Goal: Transaction & Acquisition: Purchase product/service

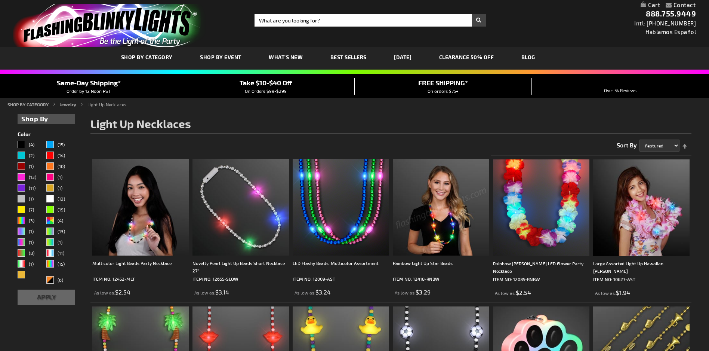
click at [156, 58] on span "SHOP BY CATEGORY" at bounding box center [147, 57] width 52 height 6
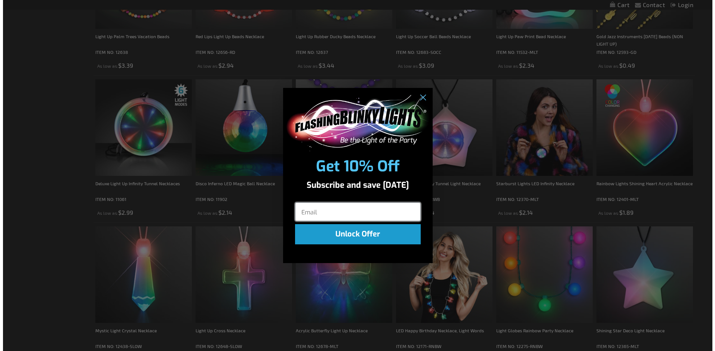
scroll to position [376, 0]
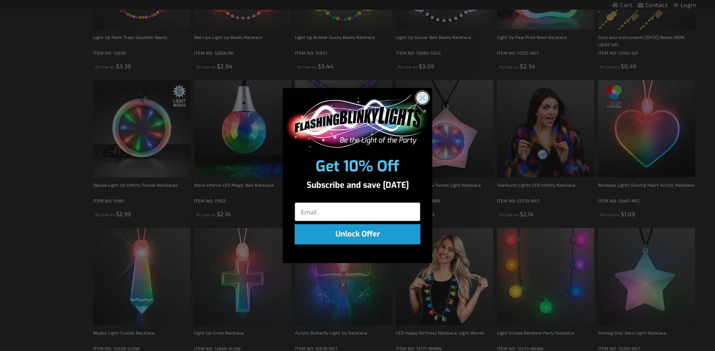
click at [422, 96] on circle "Close dialog" at bounding box center [422, 97] width 12 height 12
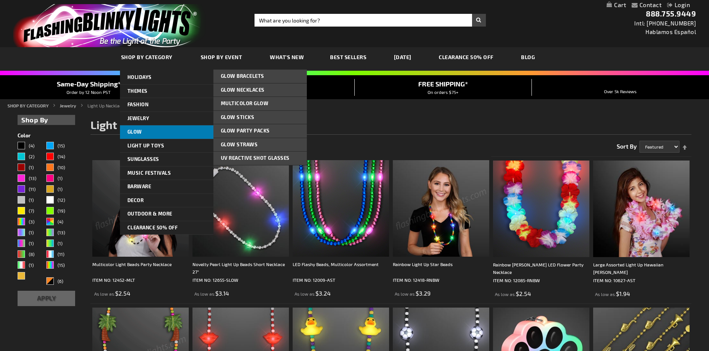
scroll to position [0, 0]
click at [145, 131] on link "Glow" at bounding box center [166, 131] width 93 height 13
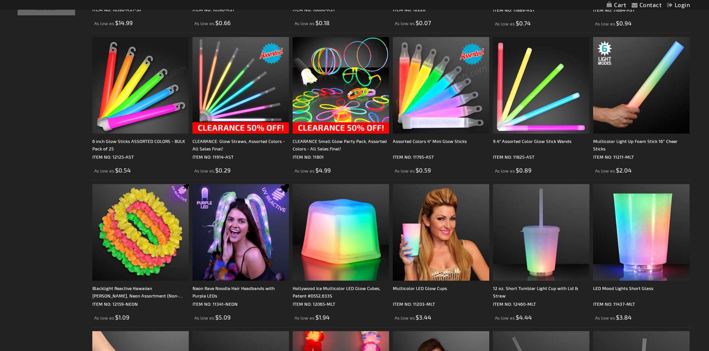
scroll to position [151, 0]
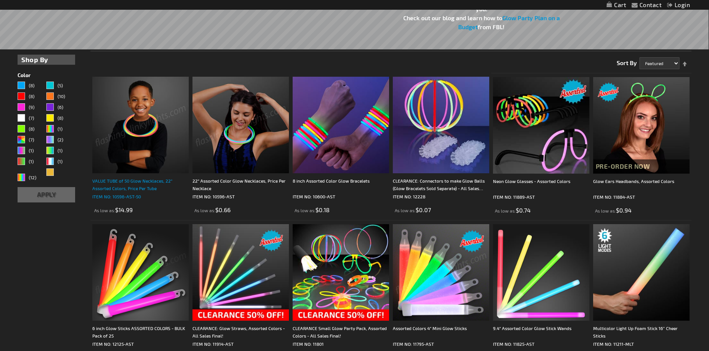
click at [121, 182] on div "VALUE TUBE of 50 Glow Necklaces, 22" Assorted Colors, Price Per Tube" at bounding box center [140, 184] width 96 height 15
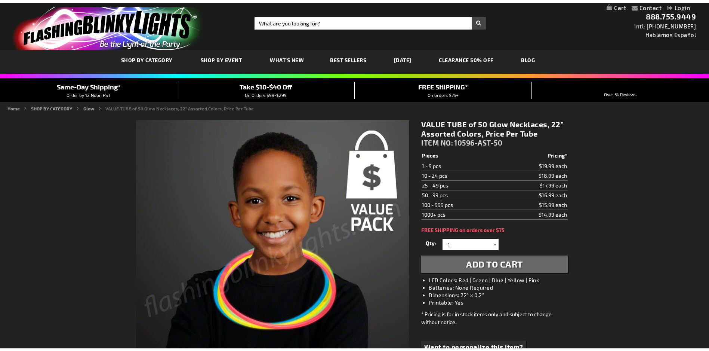
scroll to position [36, 0]
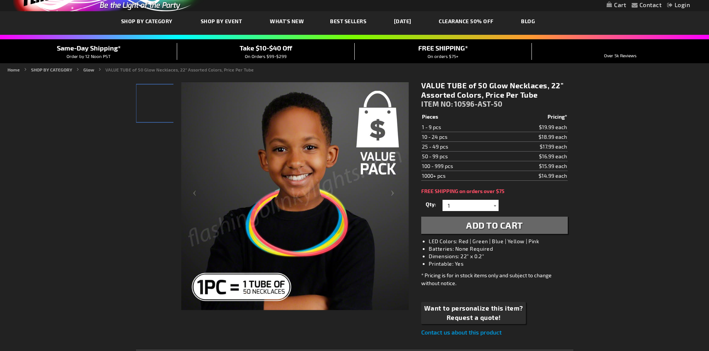
click at [496, 205] on div at bounding box center [494, 205] width 7 height 11
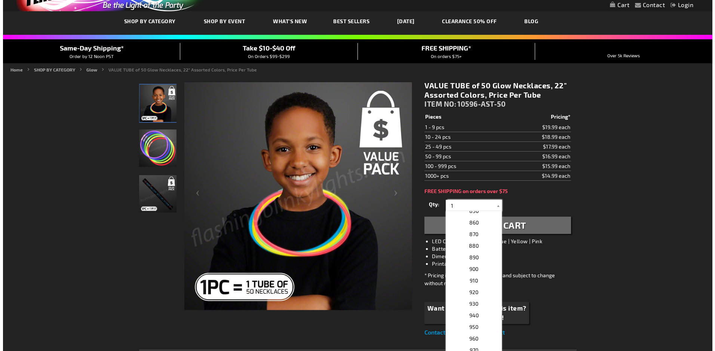
scroll to position [1196, 0]
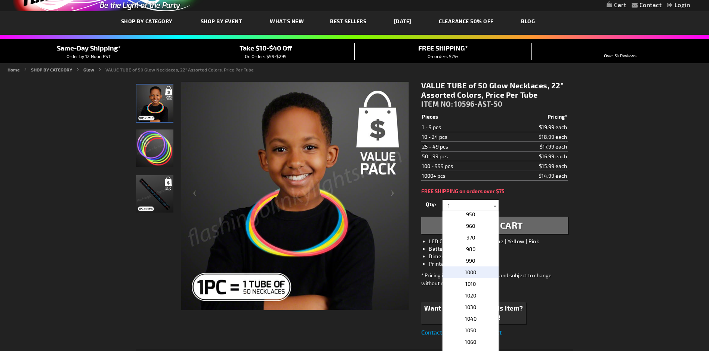
click at [471, 271] on span "1000" at bounding box center [470, 272] width 11 height 6
type input "1000"
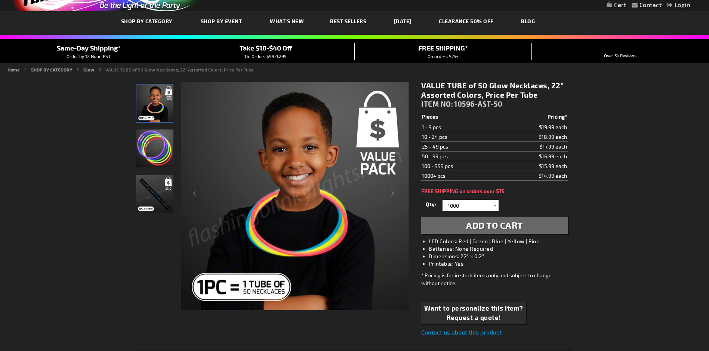
click at [510, 223] on span "Add to Cart" at bounding box center [494, 224] width 57 height 11
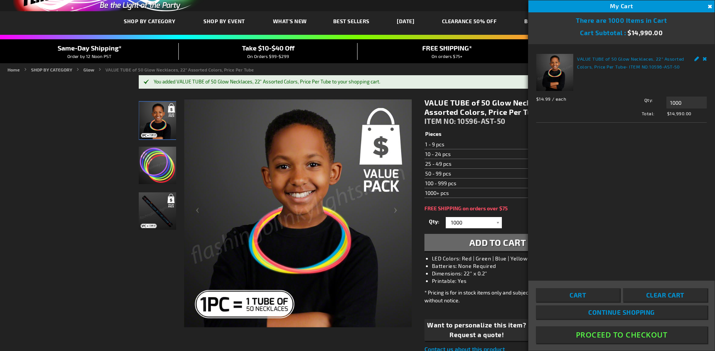
scroll to position [0, 0]
click at [705, 59] on link "Remove" at bounding box center [704, 58] width 4 height 8
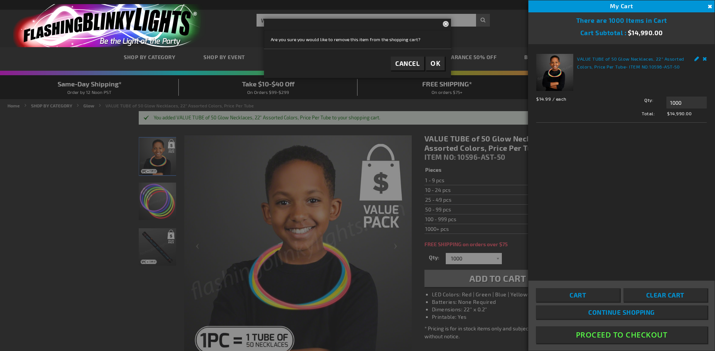
click at [705, 59] on link "Remove" at bounding box center [704, 58] width 4 height 8
click at [709, 6] on button "Close" at bounding box center [709, 7] width 8 height 8
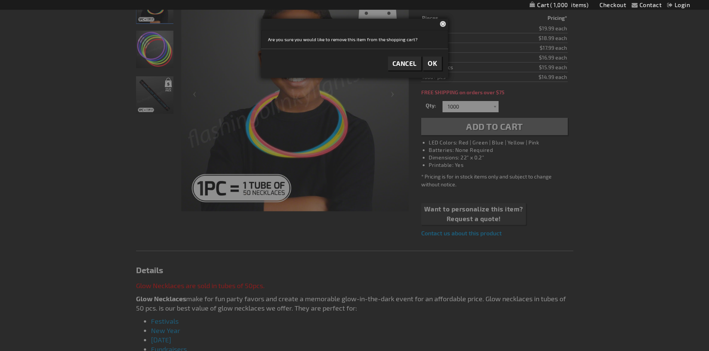
scroll to position [187, 0]
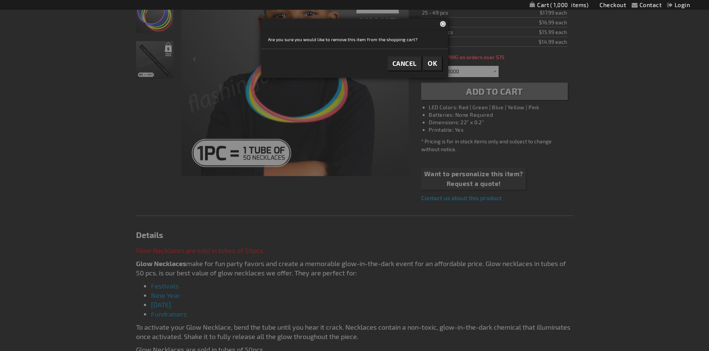
click at [434, 64] on span "OK" at bounding box center [433, 63] width 10 height 9
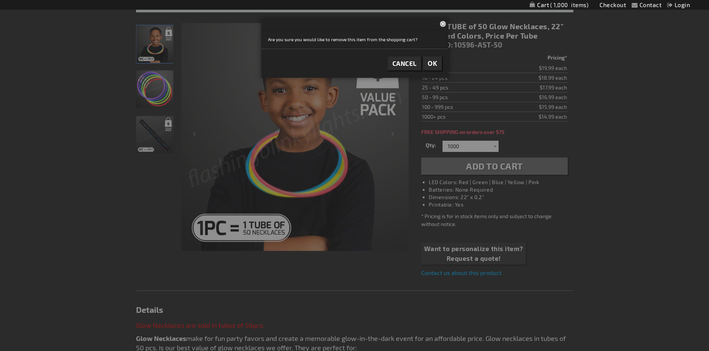
click at [432, 62] on span "OK" at bounding box center [433, 63] width 10 height 9
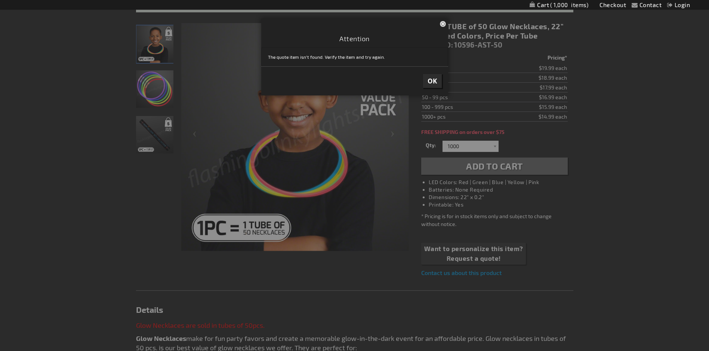
click at [431, 79] on span "OK" at bounding box center [433, 81] width 10 height 9
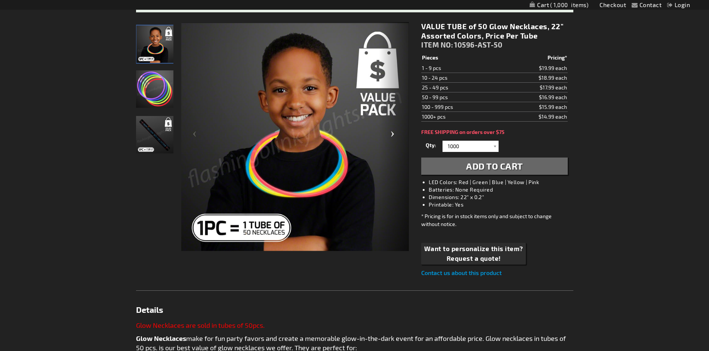
click at [382, 148] on div "Next" at bounding box center [394, 137] width 30 height 230
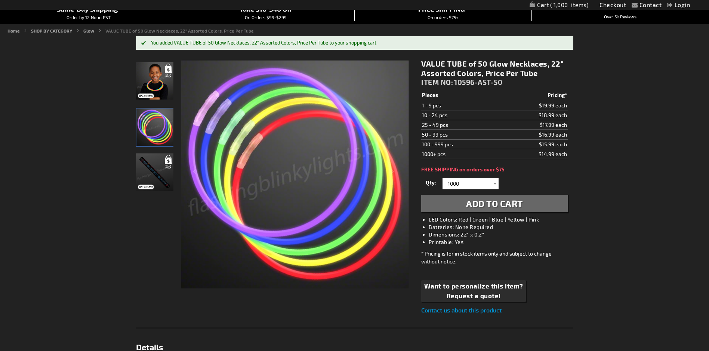
scroll to position [0, 0]
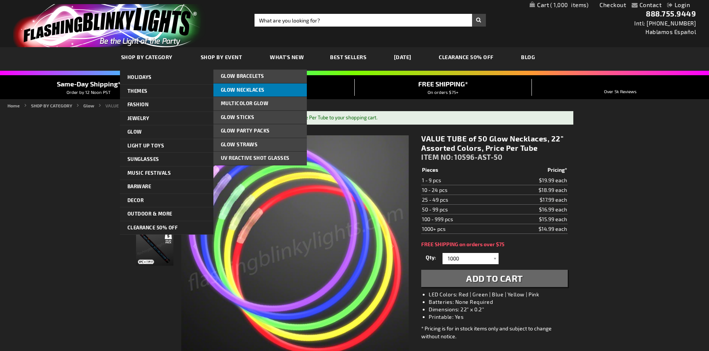
click at [256, 90] on span "Glow Necklaces" at bounding box center [243, 90] width 44 height 6
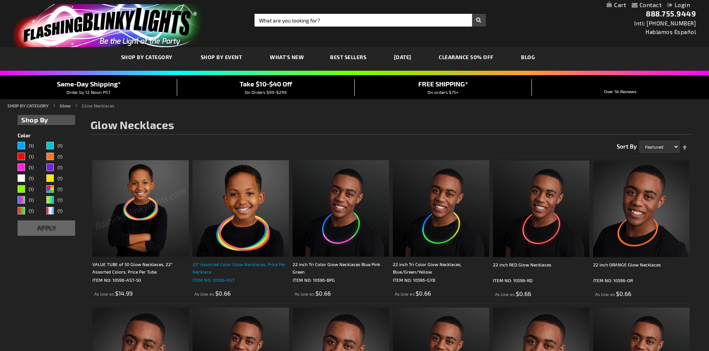
click at [214, 266] on div "22" Assorted Color Glow Necklaces, Price Per Necklace" at bounding box center [241, 267] width 96 height 15
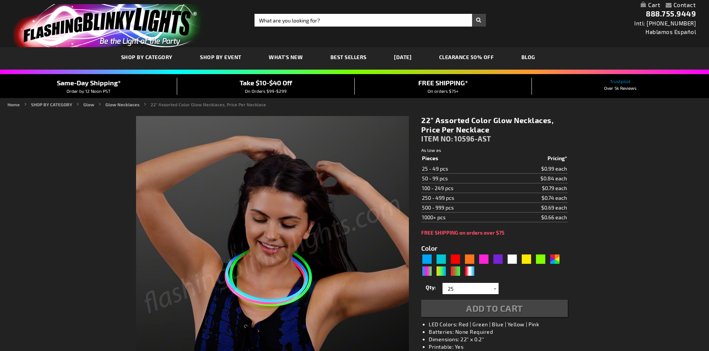
type input "5630"
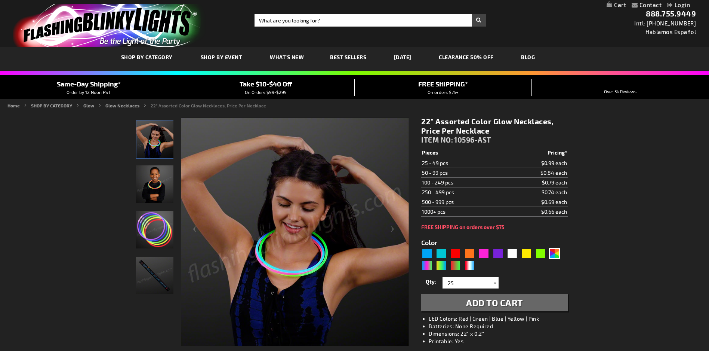
click at [494, 283] on div at bounding box center [494, 282] width 7 height 11
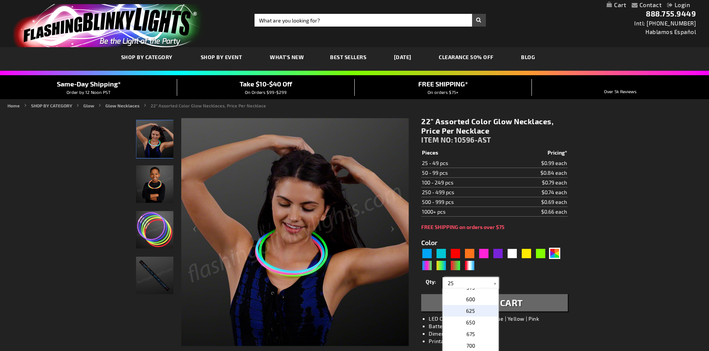
scroll to position [224, 0]
click at [469, 291] on span "500" at bounding box center [470, 290] width 9 height 6
type input "500"
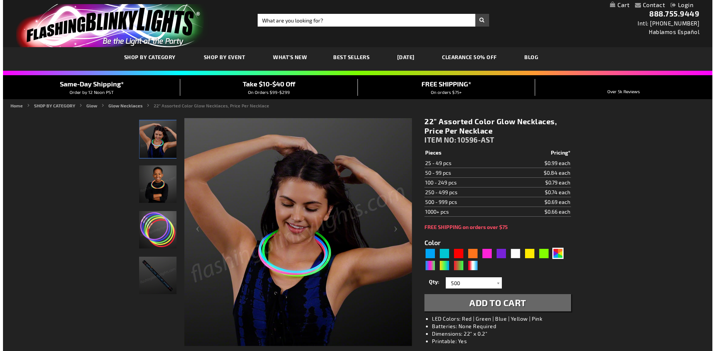
scroll to position [75, 0]
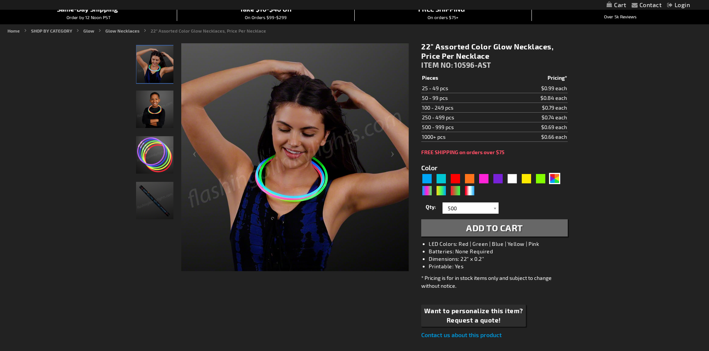
click at [490, 230] on span "Add to Cart" at bounding box center [494, 227] width 57 height 11
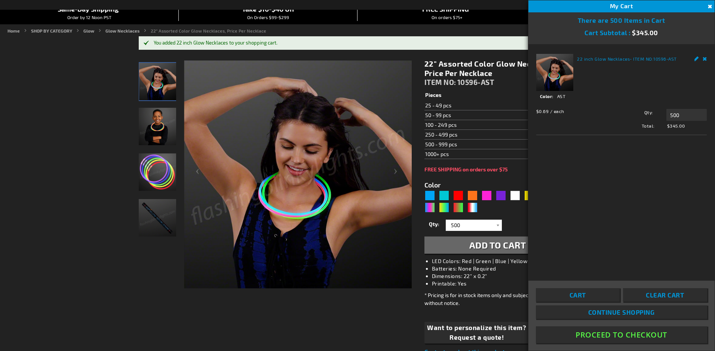
click at [706, 59] on link "Remove" at bounding box center [704, 58] width 4 height 8
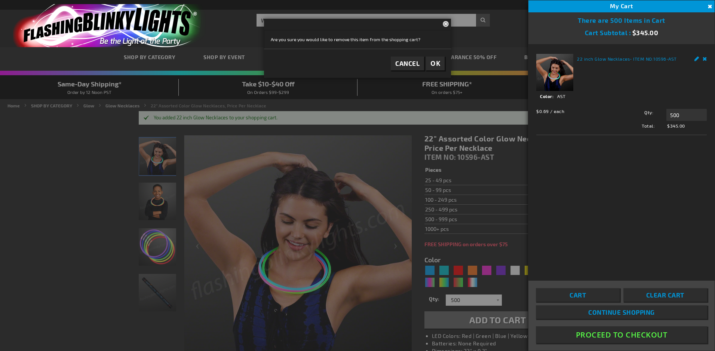
click at [439, 59] on span "OK" at bounding box center [435, 63] width 10 height 9
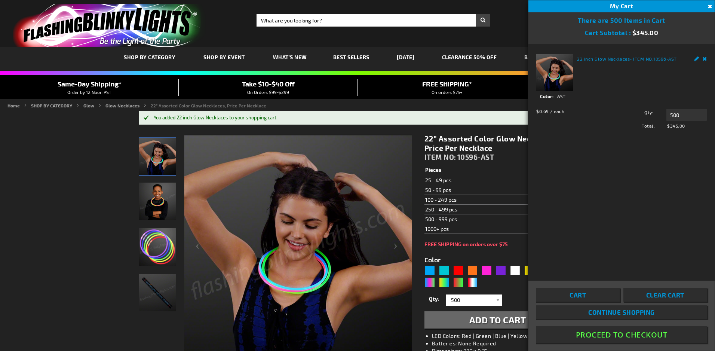
click at [709, 6] on button "Close" at bounding box center [709, 7] width 8 height 8
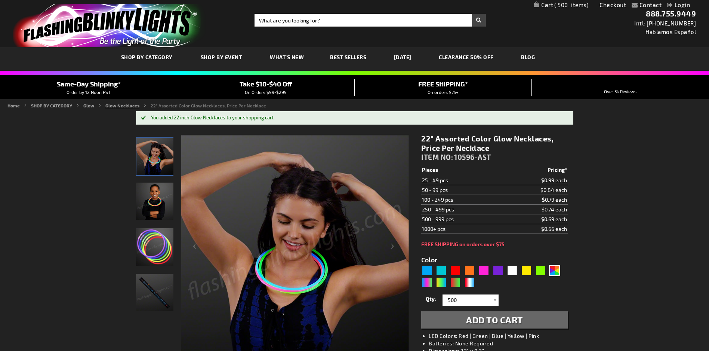
click at [121, 105] on link "Glow Necklaces" at bounding box center [122, 105] width 34 height 5
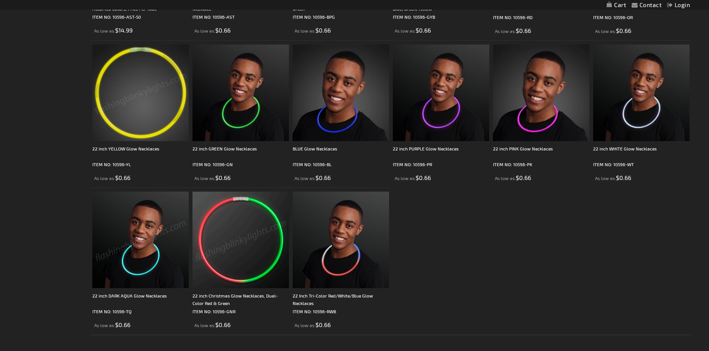
scroll to position [76, 0]
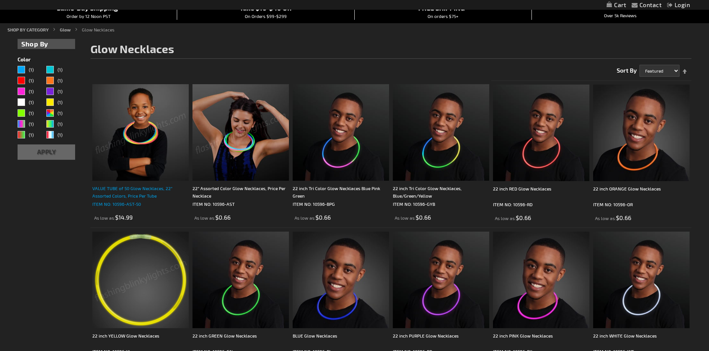
click at [124, 188] on div "VALUE TUBE of 50 Glow Necklaces, 22" Assorted Colors, Price Per Tube" at bounding box center [140, 191] width 96 height 15
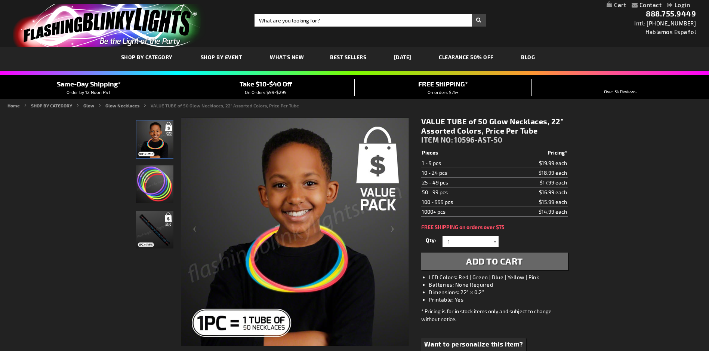
click at [495, 241] on div at bounding box center [494, 241] width 7 height 11
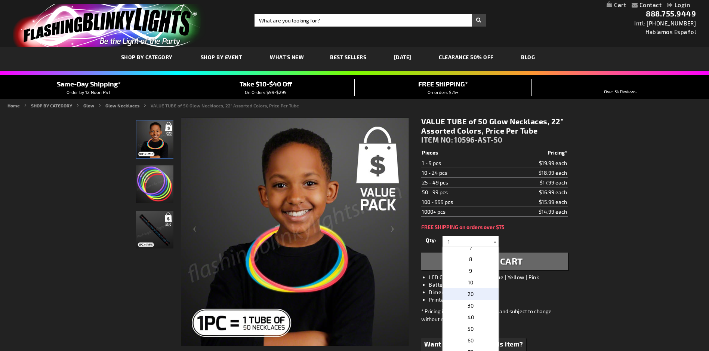
click at [477, 295] on p "20" at bounding box center [471, 294] width 56 height 12
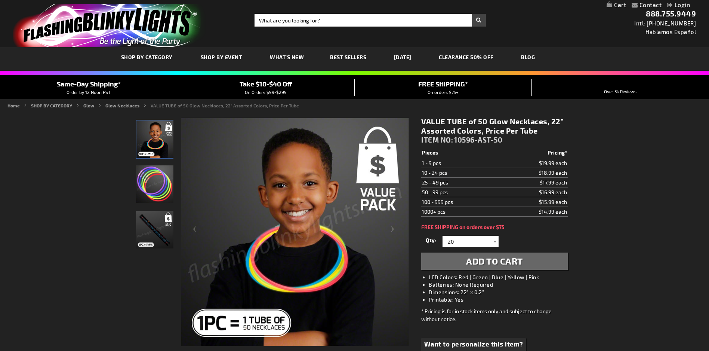
click at [495, 263] on span "Add to Cart" at bounding box center [494, 260] width 57 height 11
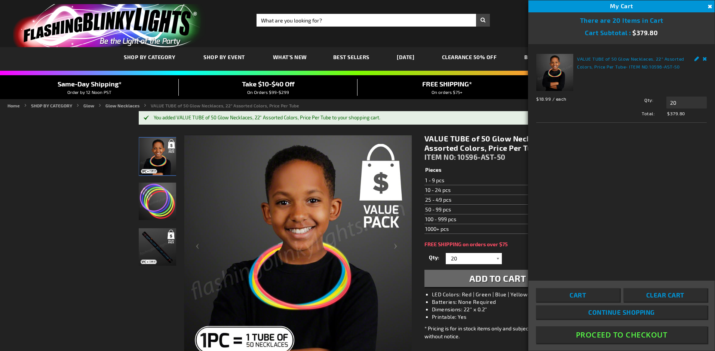
click at [497, 258] on div at bounding box center [497, 258] width 7 height 11
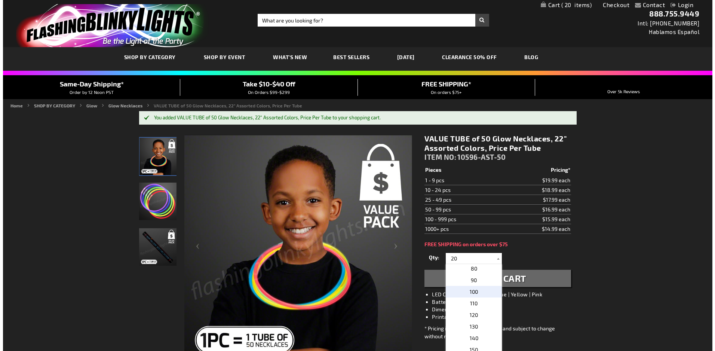
scroll to position [150, 0]
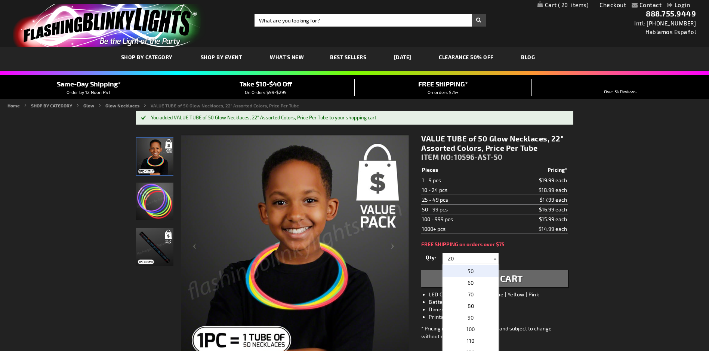
click at [475, 272] on p "50" at bounding box center [471, 271] width 56 height 12
type input "50"
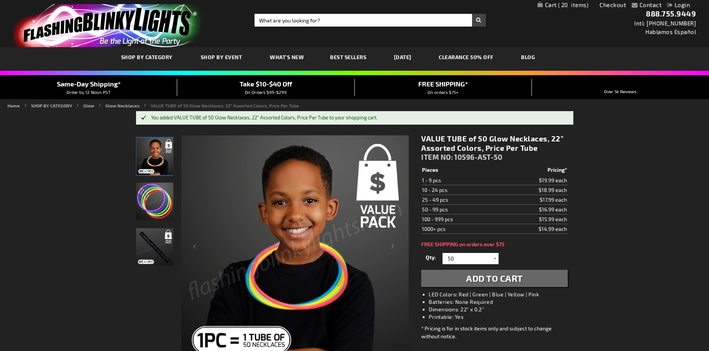
click at [514, 282] on span "Add to Cart" at bounding box center [494, 278] width 57 height 11
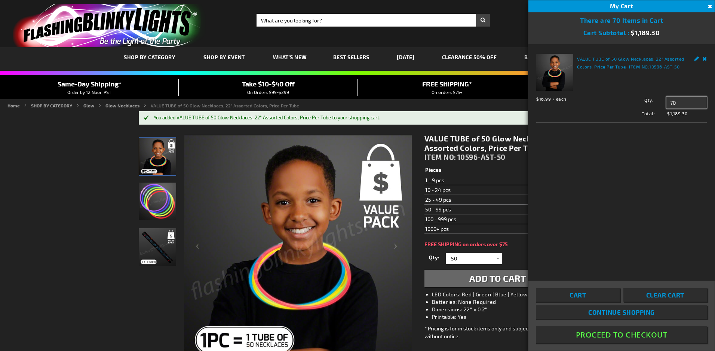
click at [677, 101] on input "70" at bounding box center [686, 102] width 40 height 12
type input "7"
type input "50"
click at [670, 189] on div "VALUE TUBE of 50 Glow Necklaces, 22" Assorted Colors, Price Per Tube - ITEM NO:…" at bounding box center [621, 157] width 186 height 226
click at [687, 118] on span "Update" at bounding box center [683, 116] width 18 height 5
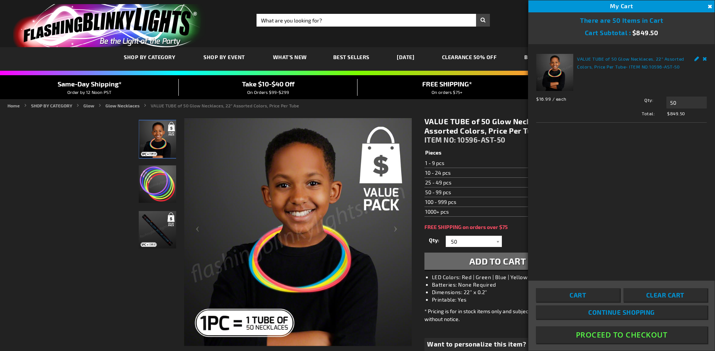
click at [616, 178] on div "VALUE TUBE of 50 Glow Necklaces, 22" Assorted Colors, Price Per Tube - ITEM NO:…" at bounding box center [621, 157] width 186 height 226
click at [604, 180] on div "VALUE TUBE of 50 Glow Necklaces, 22" Assorted Colors, Price Per Tube - ITEM NO:…" at bounding box center [621, 157] width 186 height 226
click at [620, 186] on div "VALUE TUBE of 50 Glow Necklaces, 22" Assorted Colors, Price Per Tube - ITEM NO:…" at bounding box center [621, 157] width 186 height 226
click at [628, 311] on span "Continue Shopping" at bounding box center [621, 311] width 67 height 7
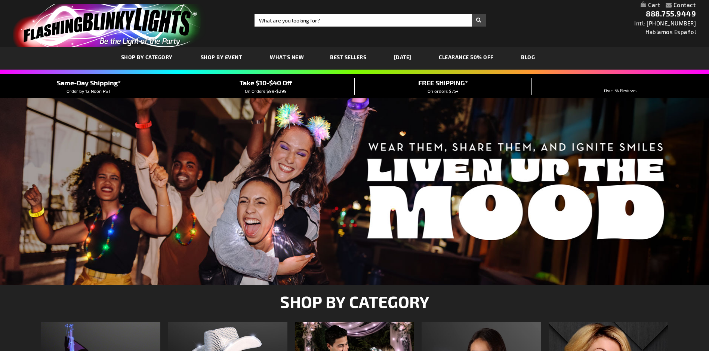
click at [0, 0] on span "BEST SELLERS" at bounding box center [0, 0] width 0 height 0
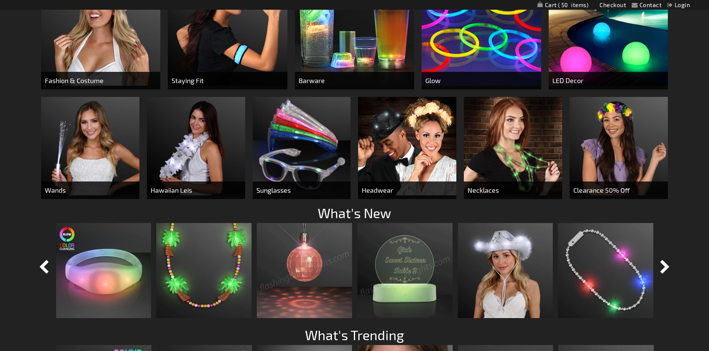
scroll to position [187, 0]
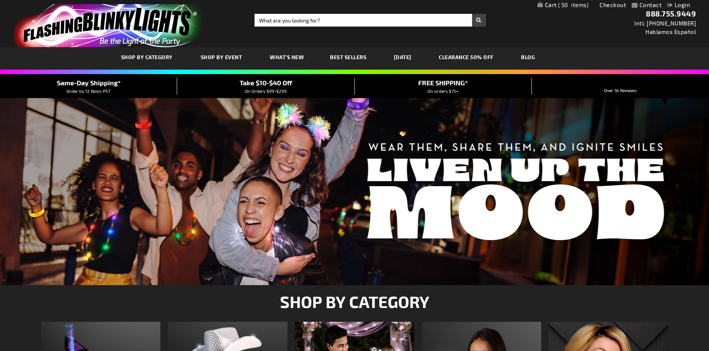
click at [129, 24] on img "store logo" at bounding box center [109, 25] width 193 height 43
